Goal: Navigation & Orientation: Understand site structure

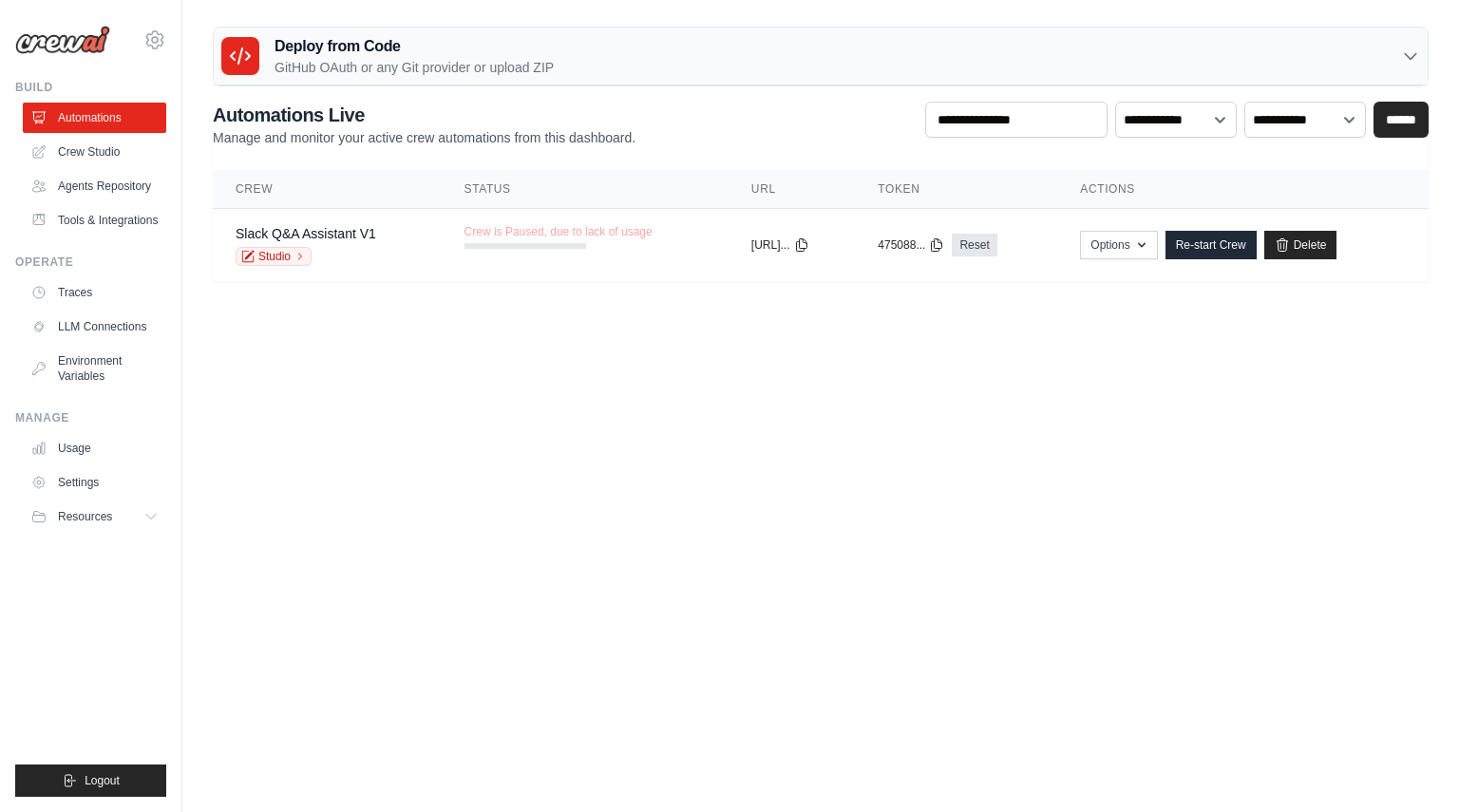
click at [453, 326] on body "masa@us.teldevice.com Settings Build Automations" at bounding box center [730, 406] width 1459 height 812
click at [93, 155] on link "Crew Studio" at bounding box center [96, 152] width 143 height 31
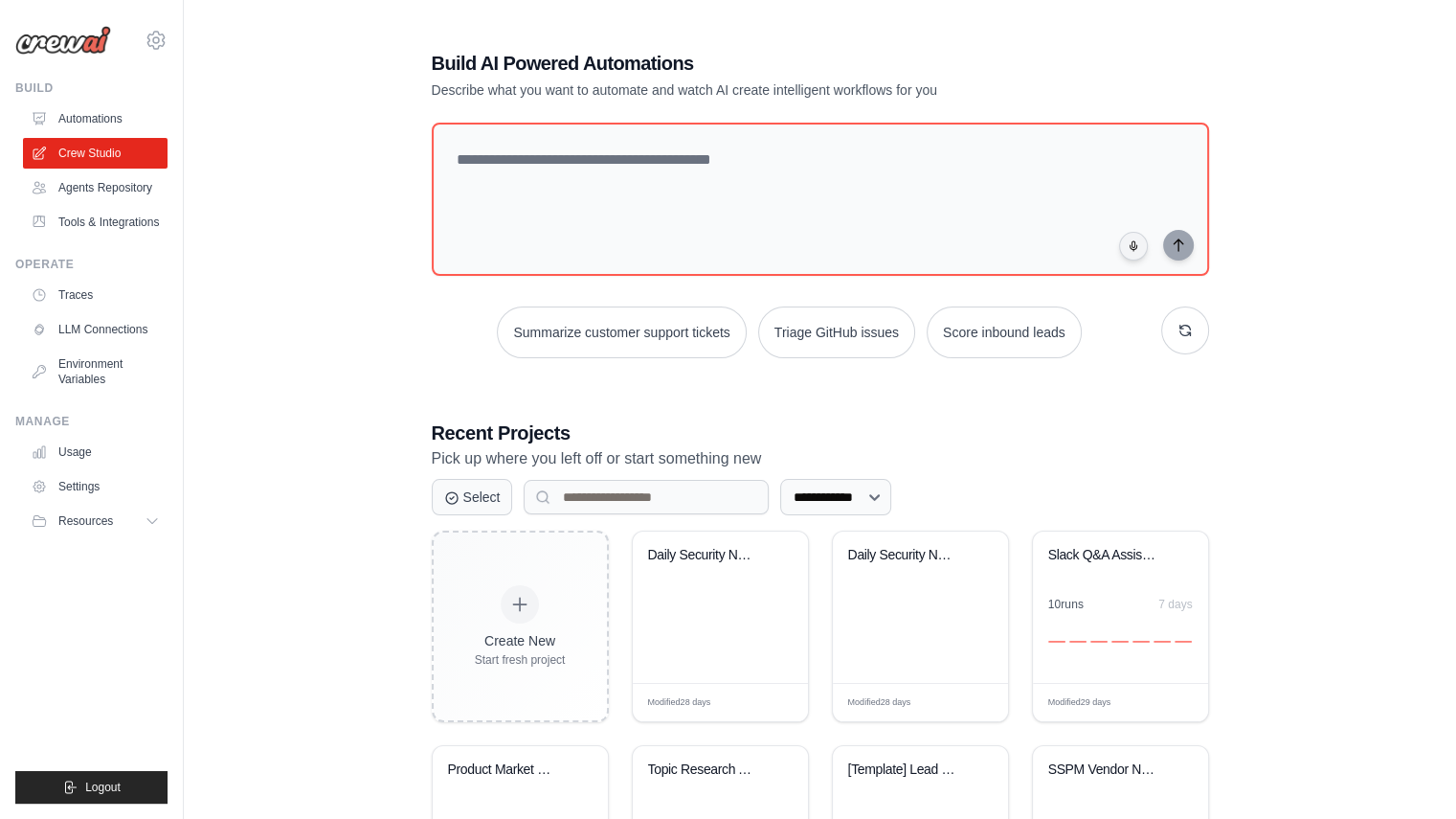
click at [105, 191] on link "Agents Repository" at bounding box center [94, 187] width 144 height 31
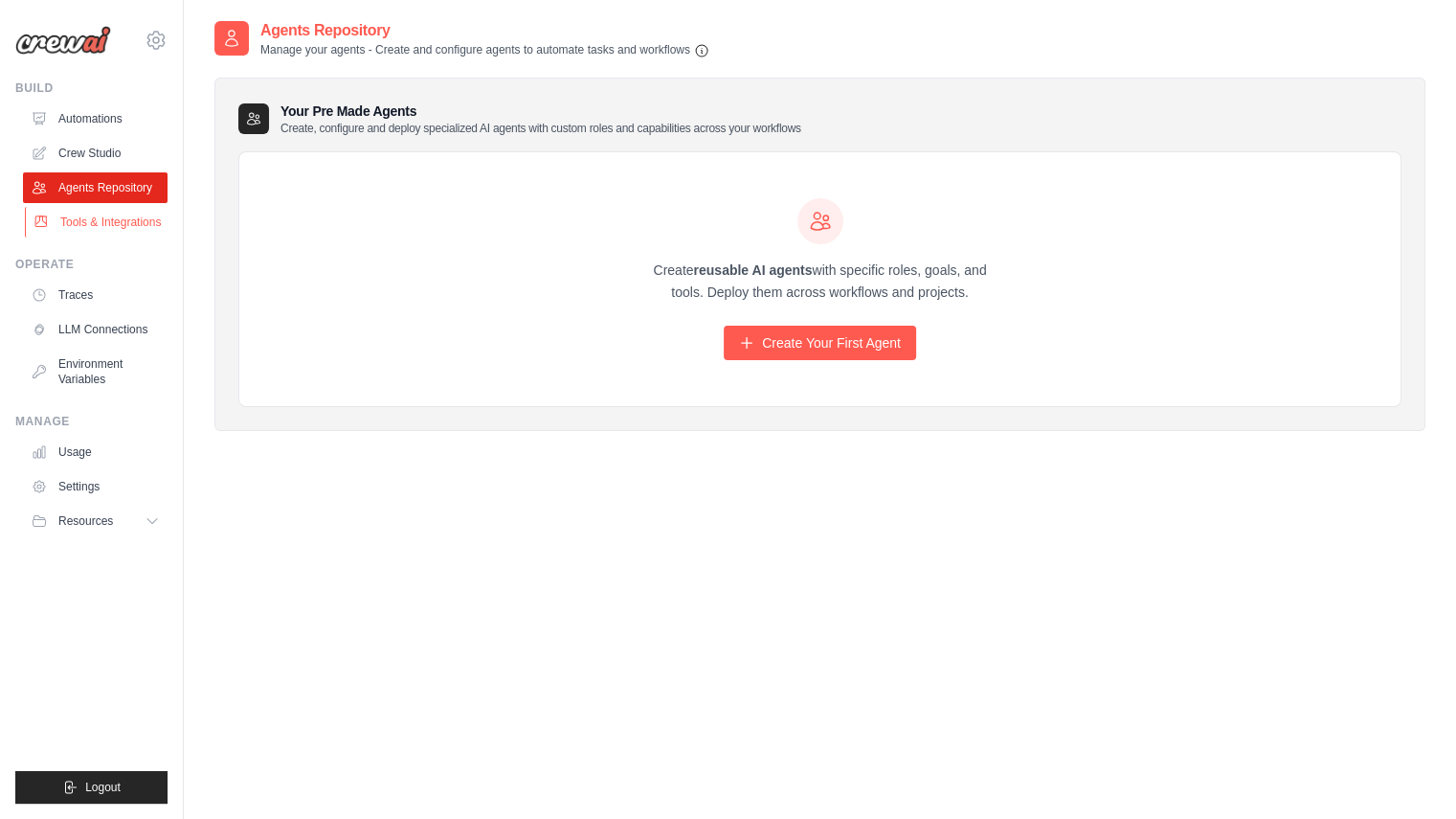
click at [90, 236] on link "Tools & Integrations" at bounding box center [96, 222] width 144 height 31
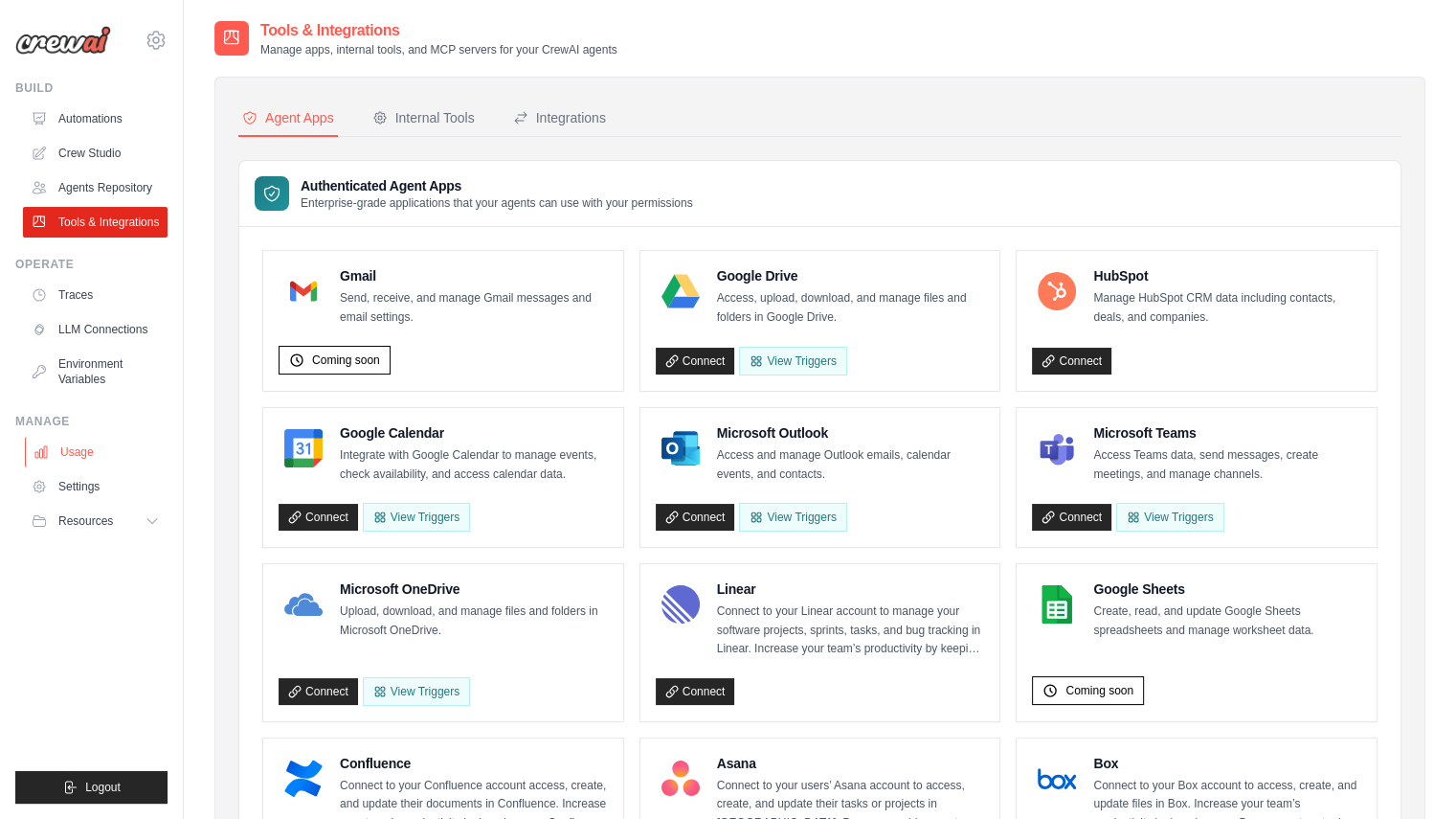
click at [94, 468] on link "Usage" at bounding box center [96, 452] width 144 height 31
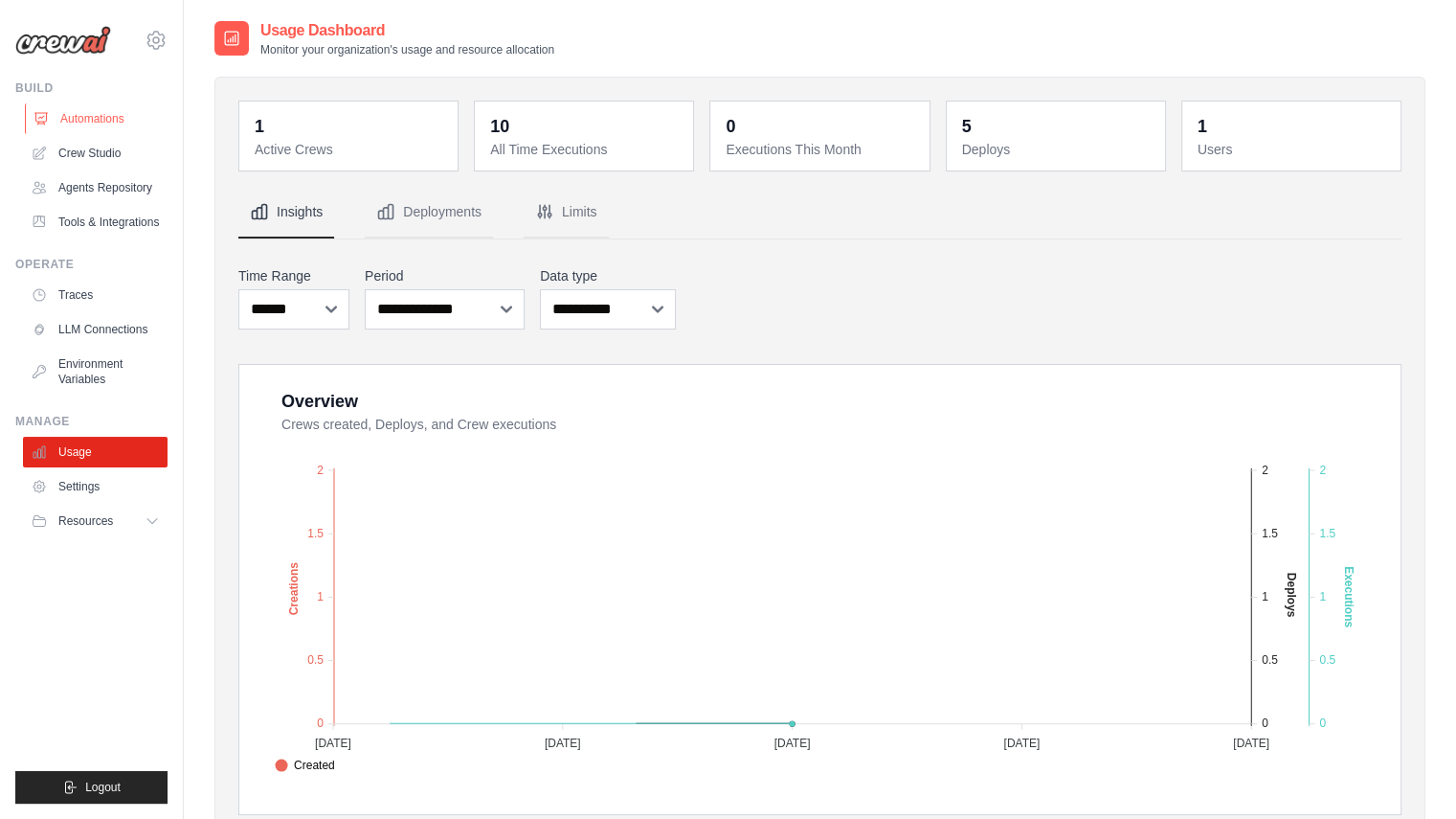
click at [111, 126] on link "Automations" at bounding box center [96, 118] width 144 height 31
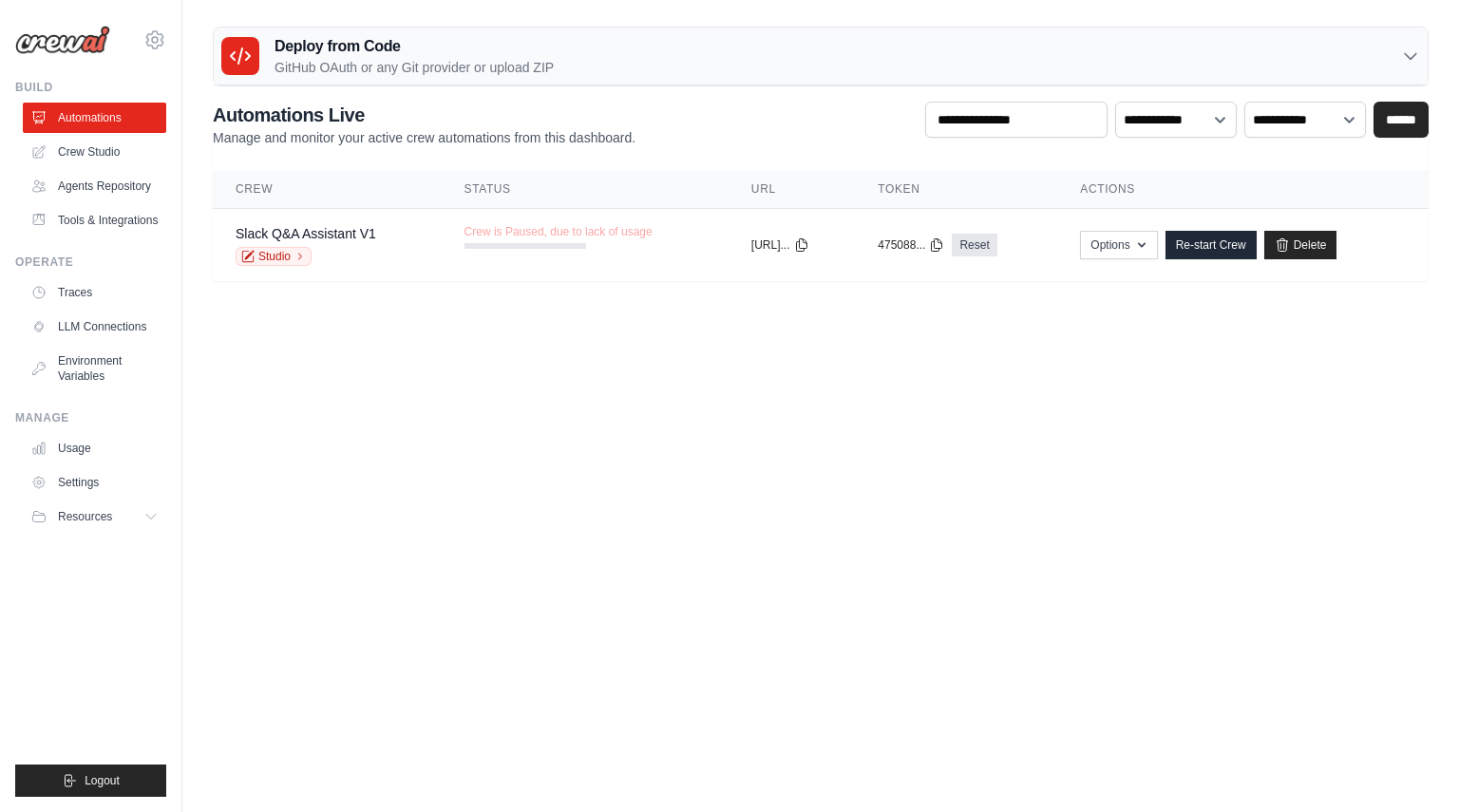
click at [128, 167] on ul "Automations Crew Studio Agents Repository Tools & Integrations" at bounding box center [94, 169] width 143 height 133
click at [121, 164] on link "Crew Studio" at bounding box center [96, 152] width 143 height 31
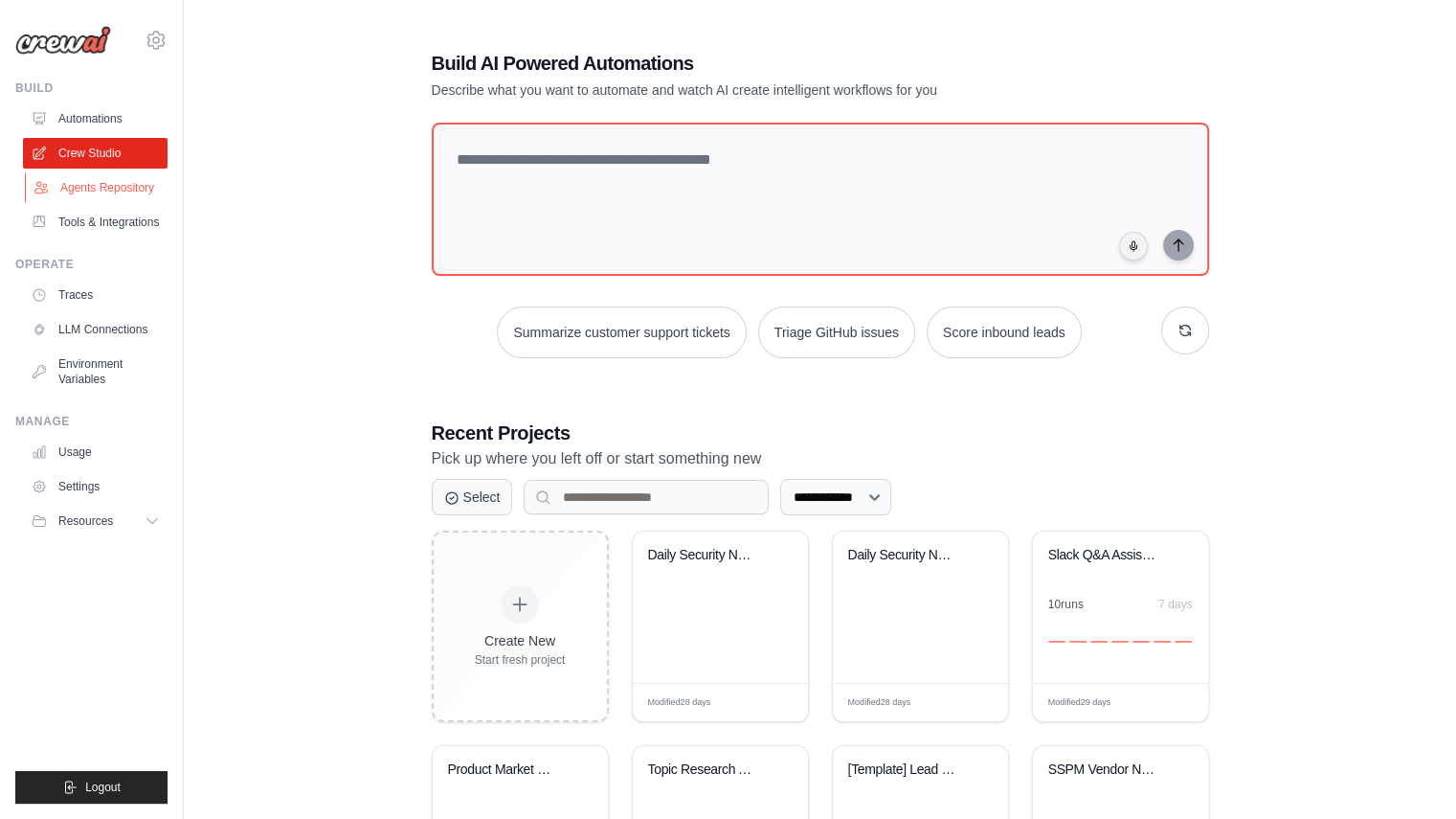
click at [118, 186] on link "Agents Repository" at bounding box center [96, 187] width 144 height 31
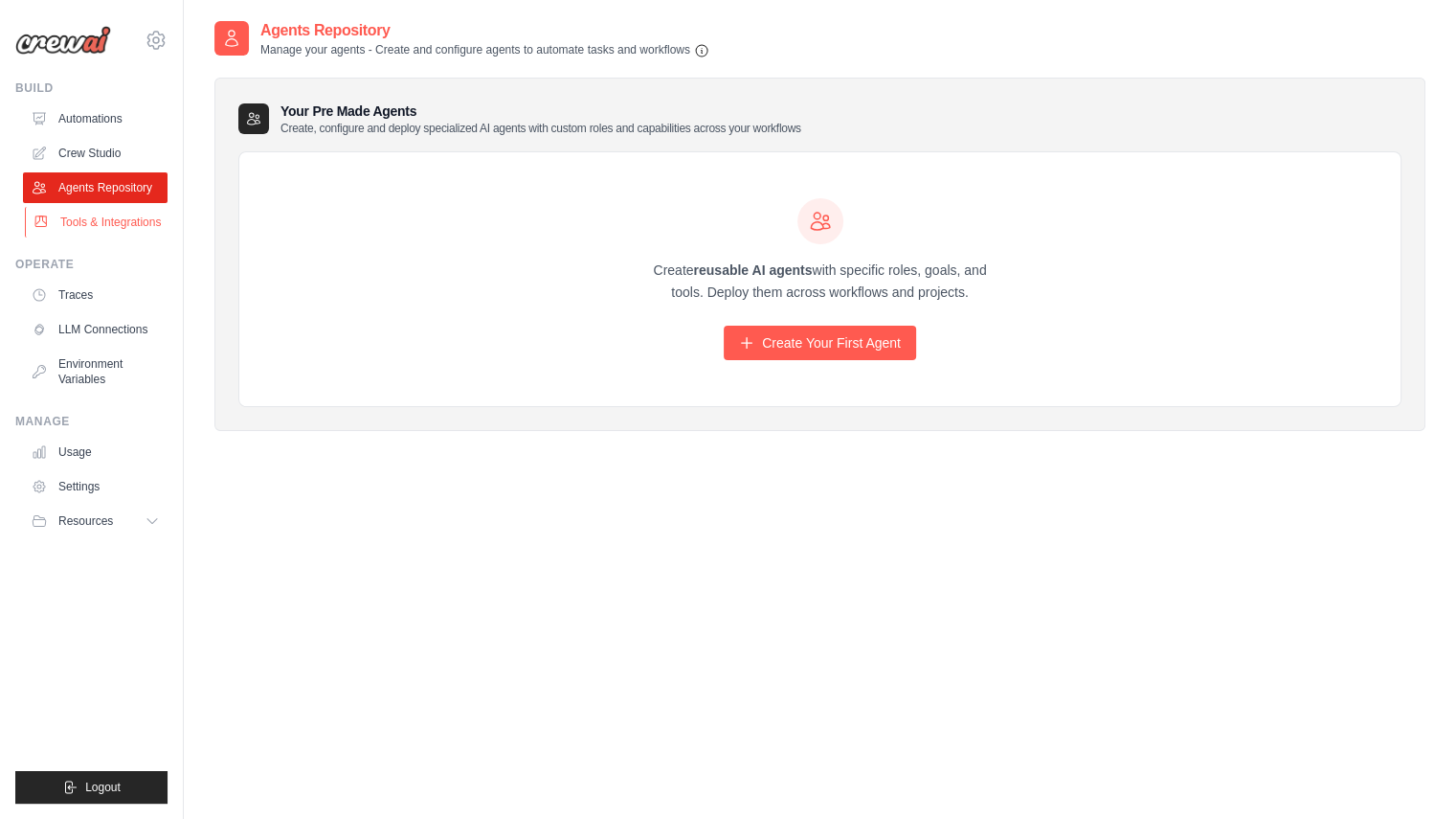
click at [99, 226] on link "Tools & Integrations" at bounding box center [96, 222] width 144 height 31
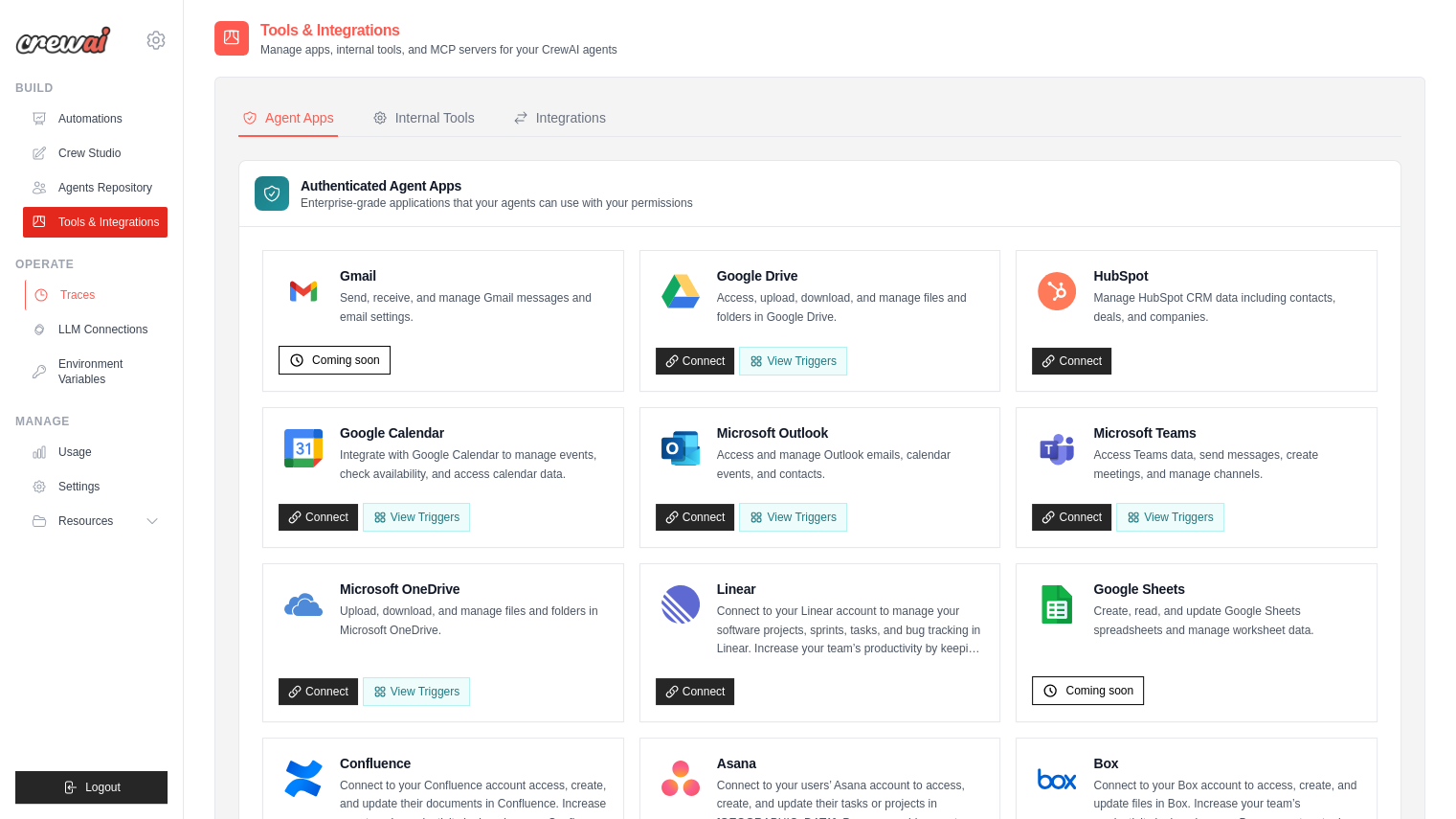
click at [104, 309] on link "Traces" at bounding box center [96, 295] width 144 height 31
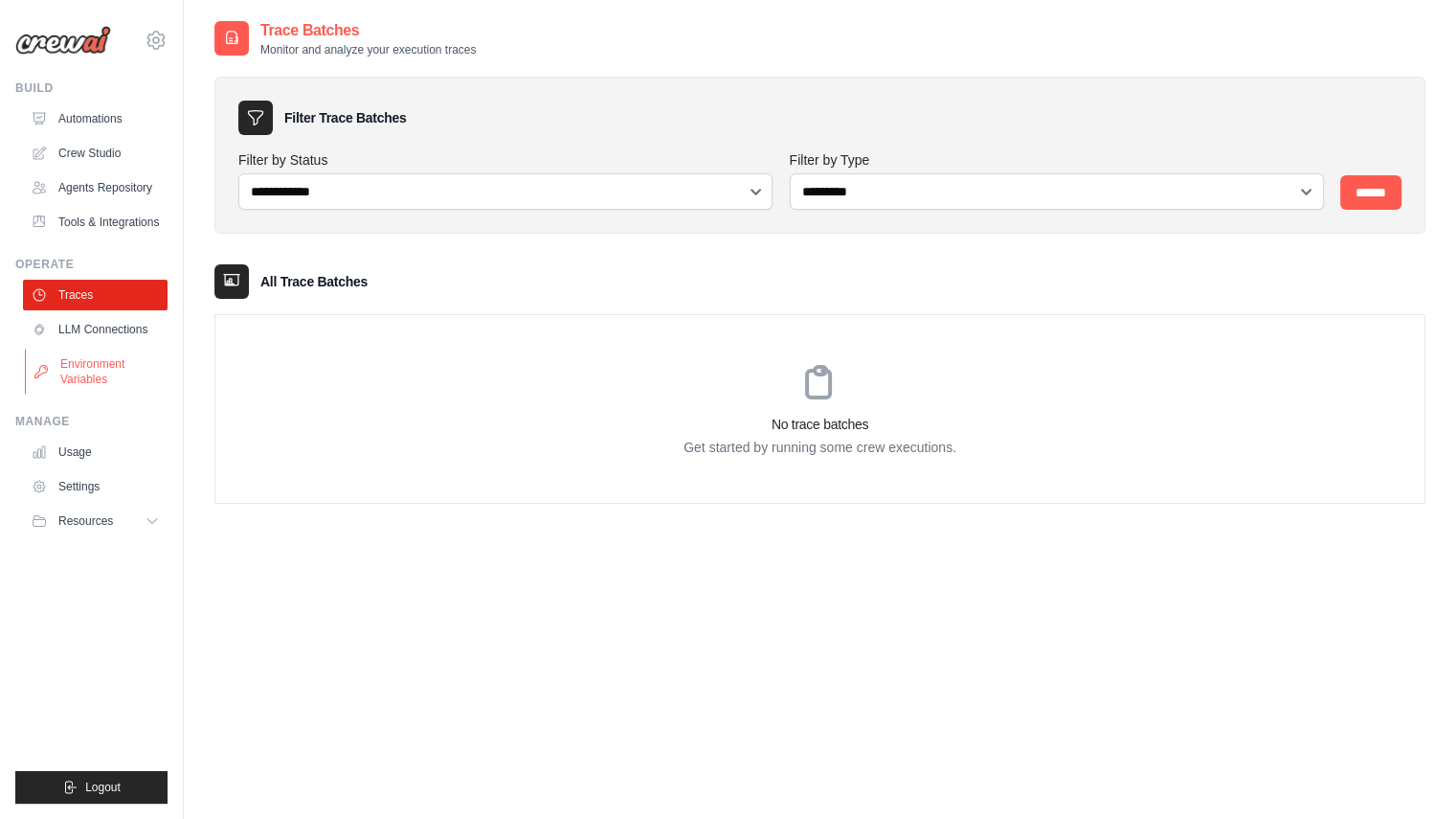
click at [104, 363] on link "Environment Variables" at bounding box center [96, 371] width 144 height 46
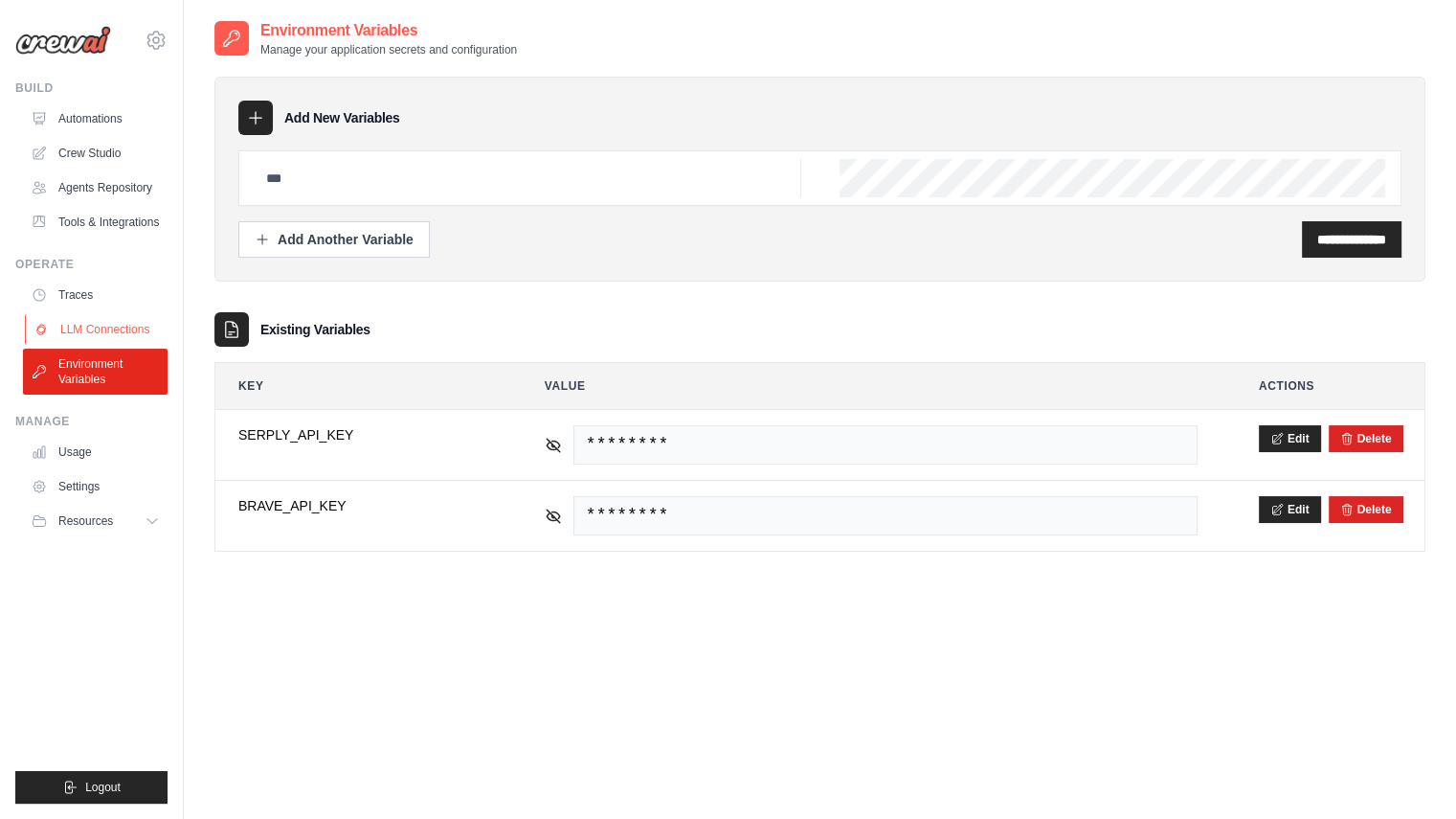
click at [120, 338] on link "LLM Connections" at bounding box center [96, 329] width 144 height 31
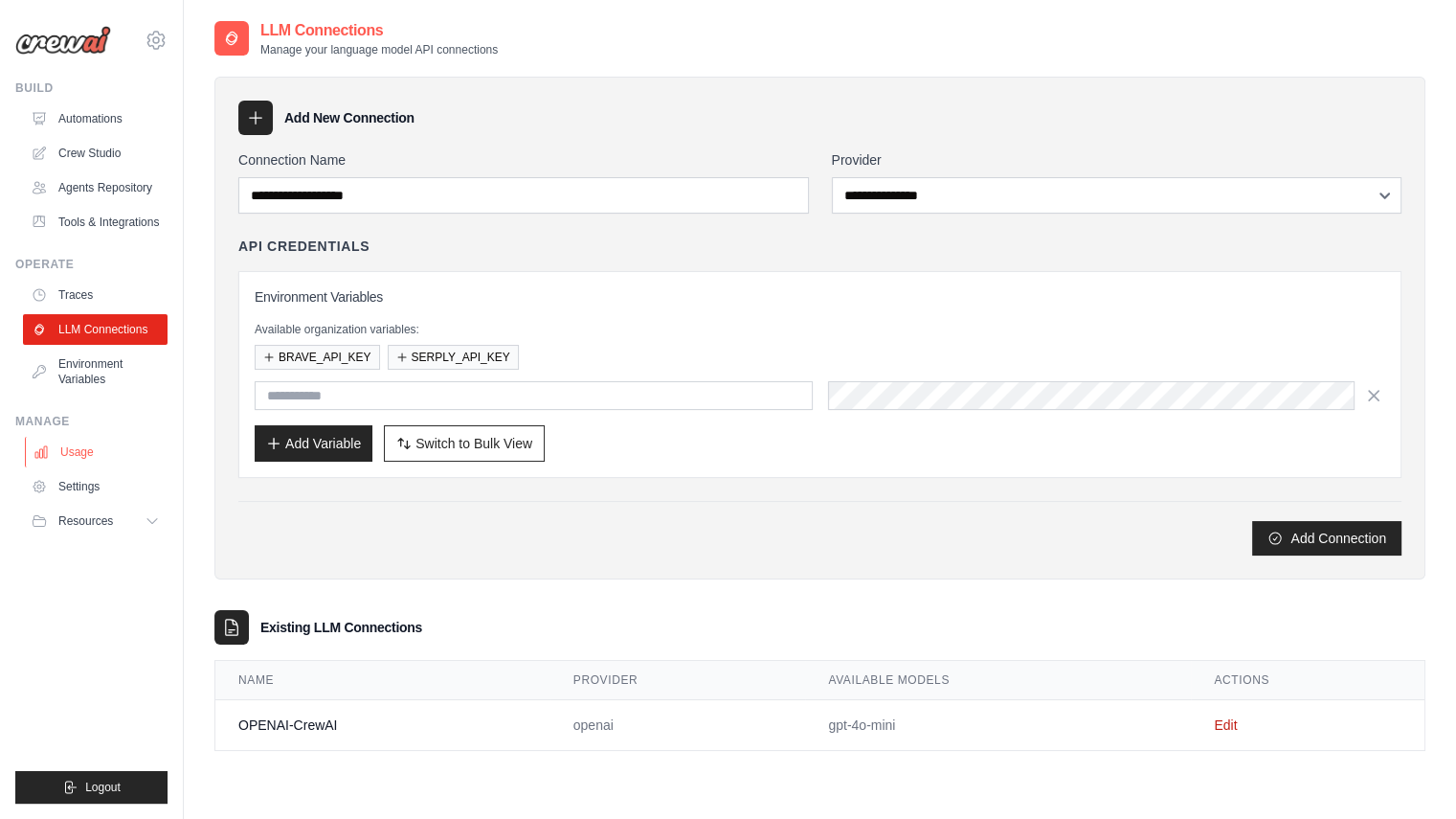
click at [83, 468] on link "Usage" at bounding box center [96, 452] width 144 height 31
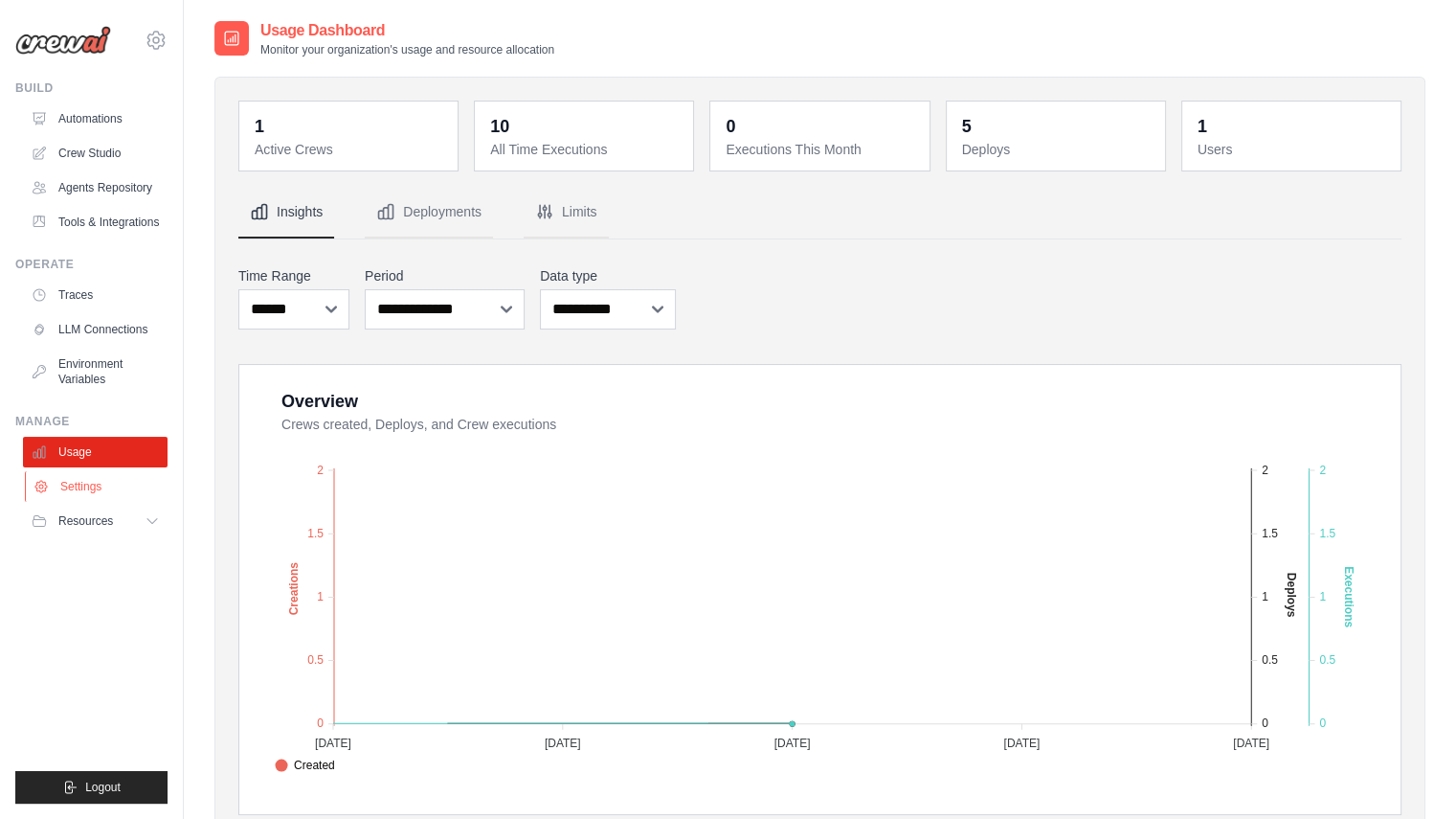
click at [90, 502] on link "Settings" at bounding box center [96, 486] width 144 height 31
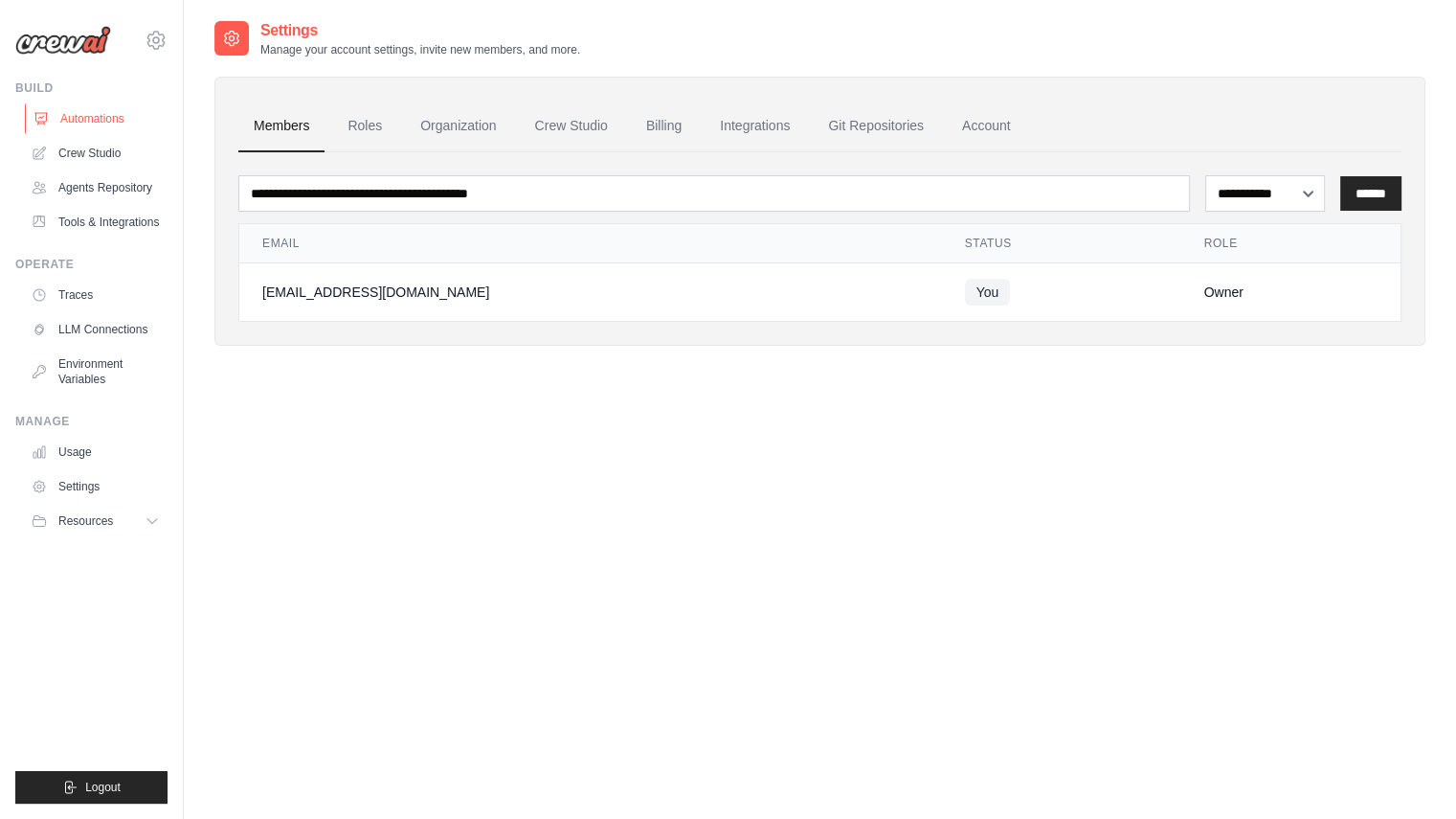
click at [95, 117] on link "Automations" at bounding box center [96, 118] width 144 height 31
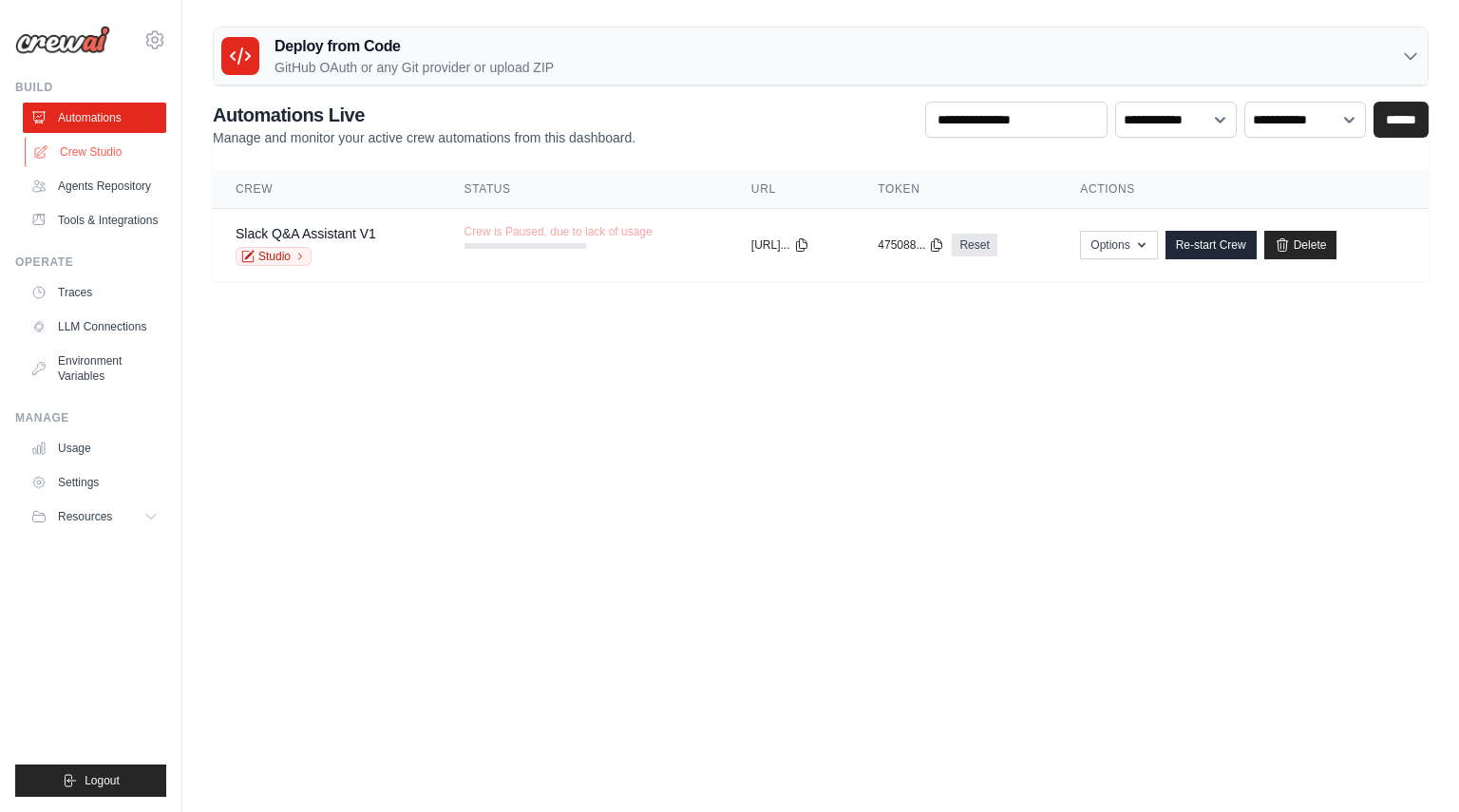
click at [123, 159] on link "Crew Studio" at bounding box center [96, 152] width 143 height 31
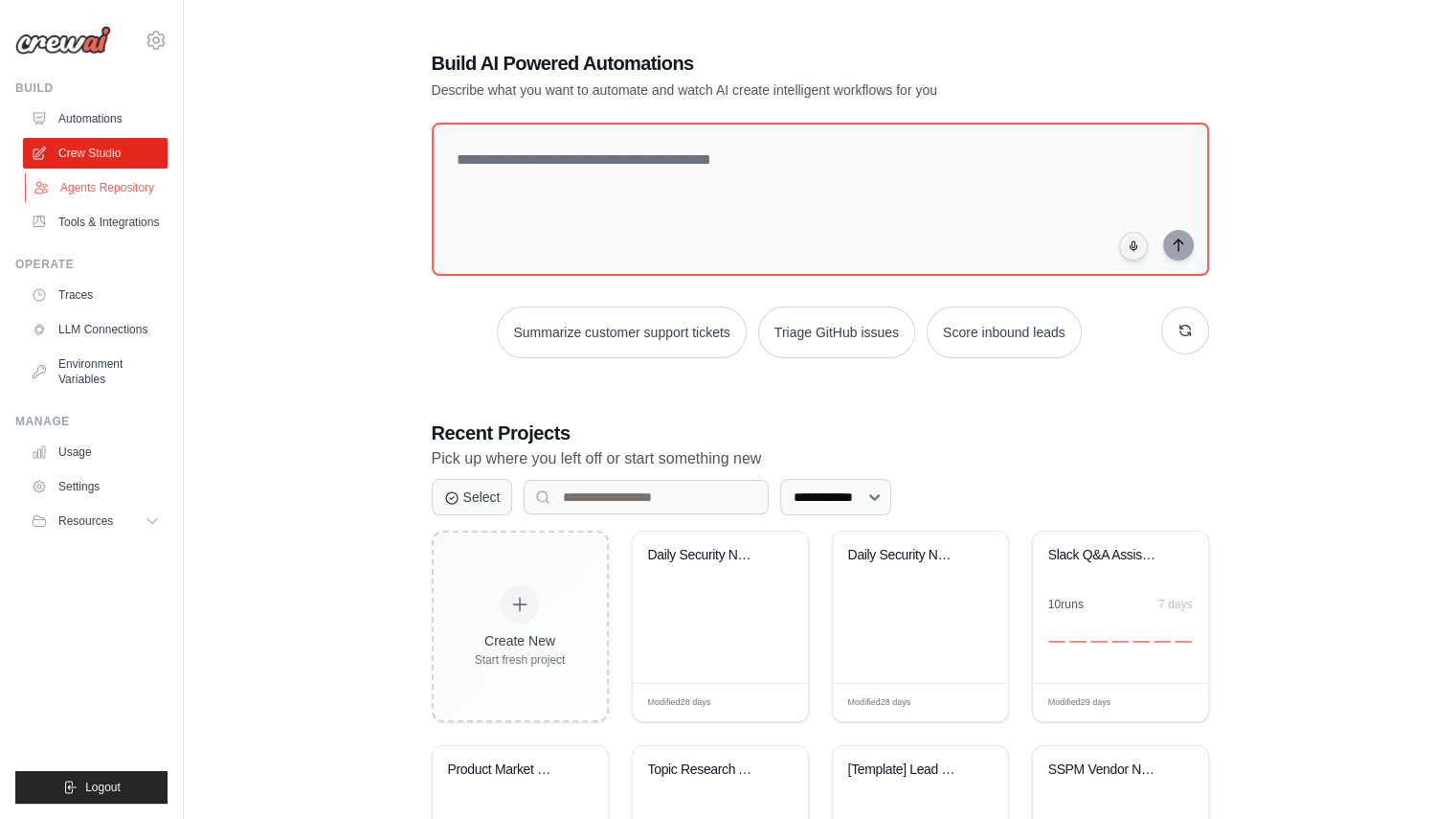
click at [116, 195] on link "Agents Repository" at bounding box center [96, 187] width 144 height 31
